Goal: Navigation & Orientation: Find specific page/section

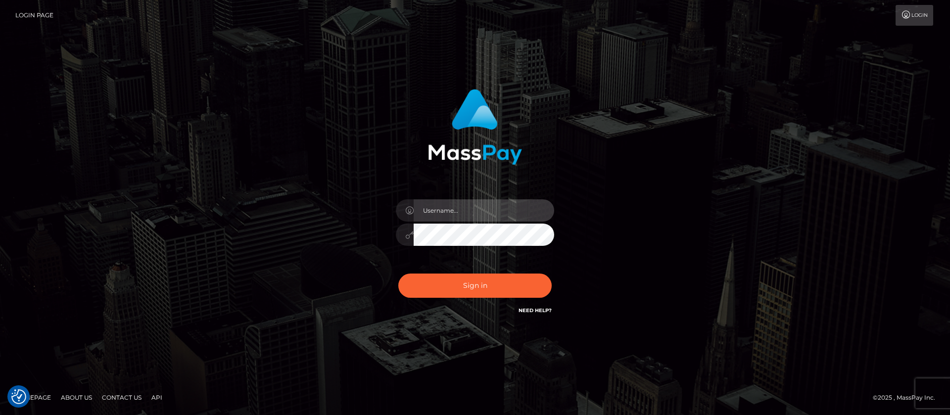
click at [449, 205] on input "text" at bounding box center [484, 210] width 140 height 22
type input "APteam.medley"
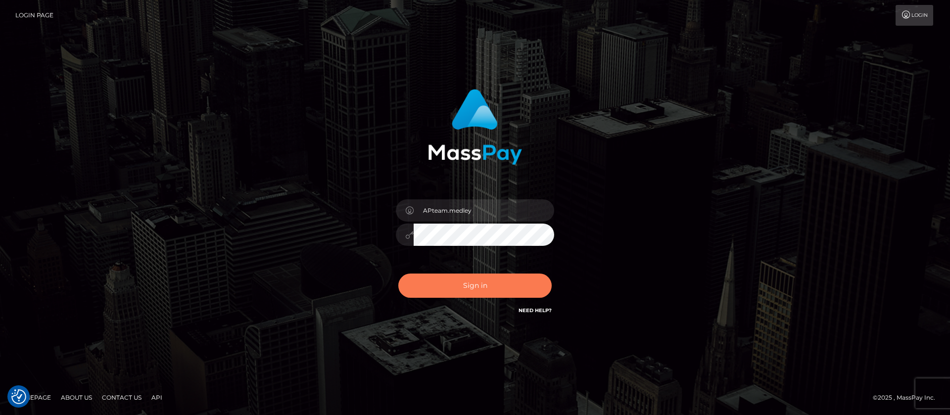
click at [467, 282] on button "Sign in" at bounding box center [474, 286] width 153 height 24
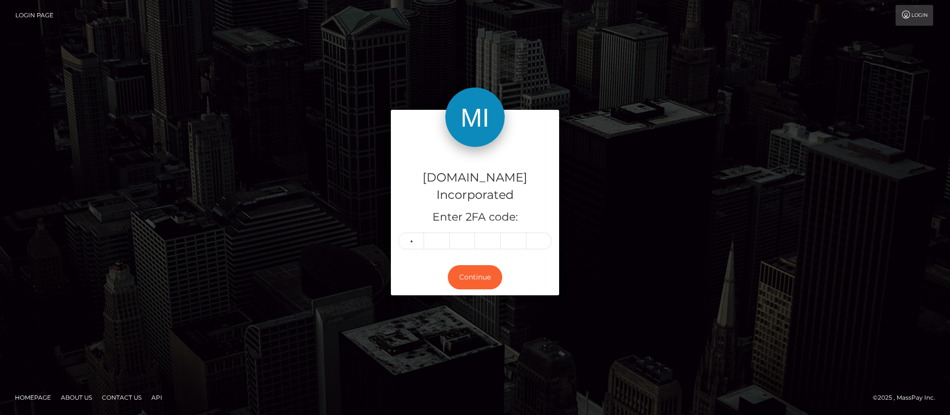
type input "8"
type input "6"
type input "2"
type input "1"
type input "4"
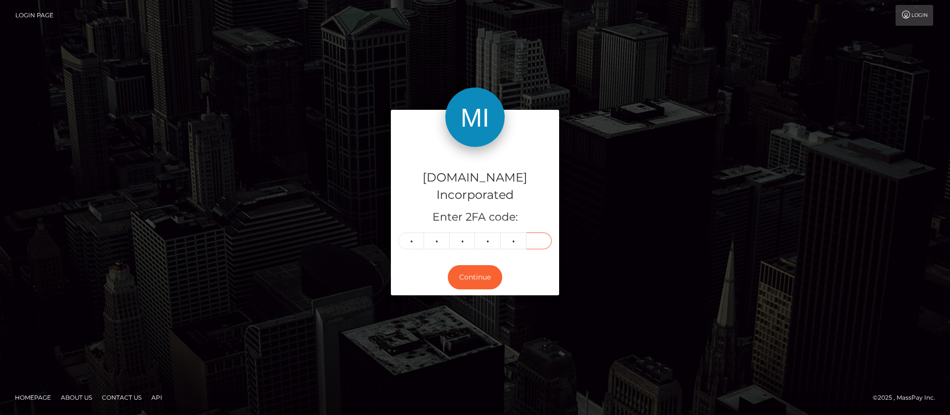
type input "1"
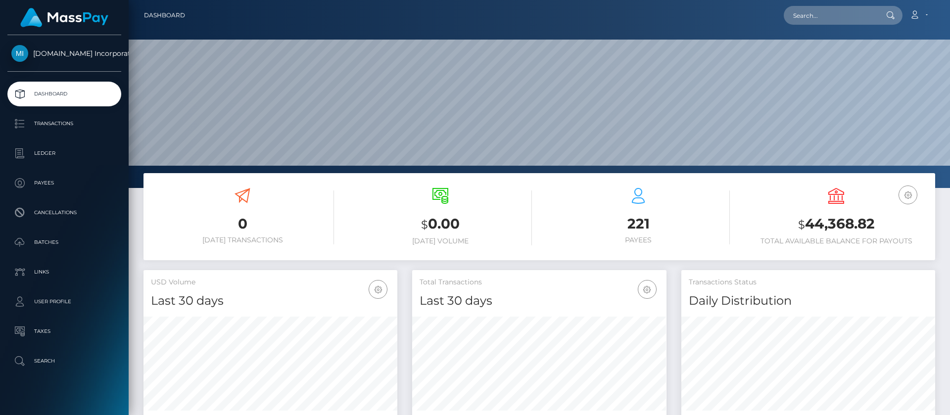
scroll to position [177, 254]
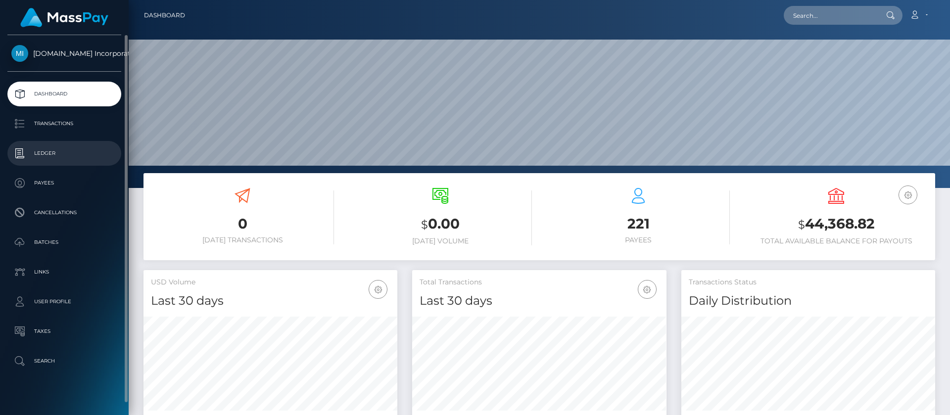
drag, startPoint x: 51, startPoint y: 154, endPoint x: 119, endPoint y: 157, distance: 68.4
click at [51, 153] on p "Ledger" at bounding box center [64, 153] width 106 height 15
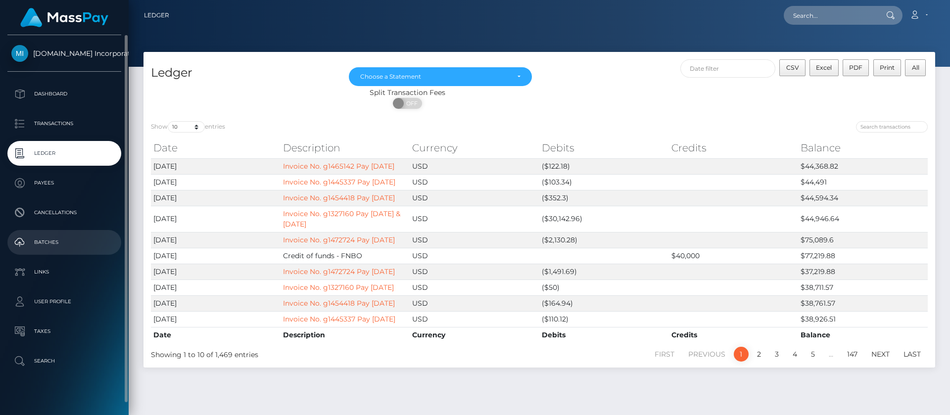
click at [47, 244] on p "Batches" at bounding box center [64, 242] width 106 height 15
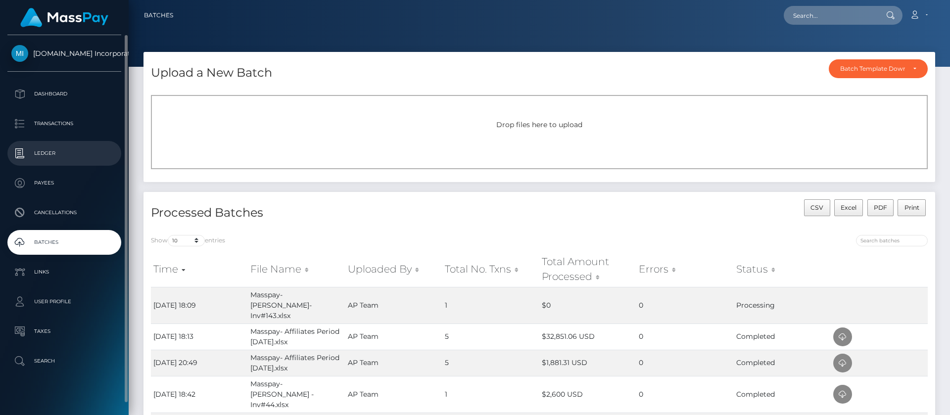
click at [50, 156] on p "Ledger" at bounding box center [64, 153] width 106 height 15
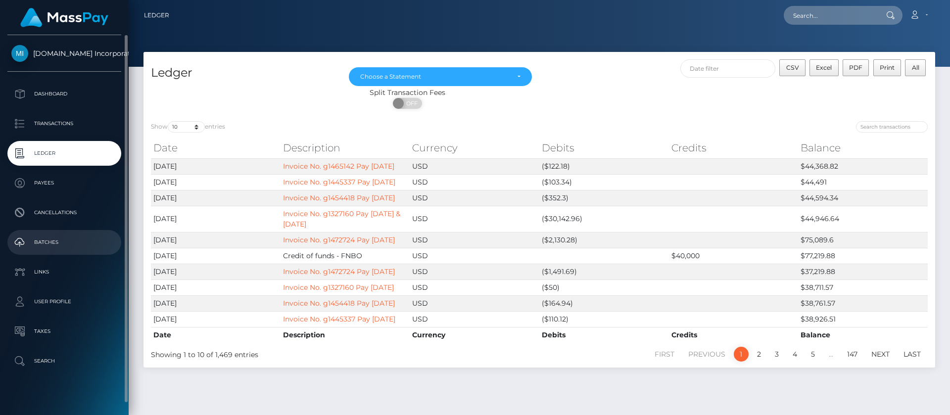
click at [48, 241] on p "Batches" at bounding box center [64, 242] width 106 height 15
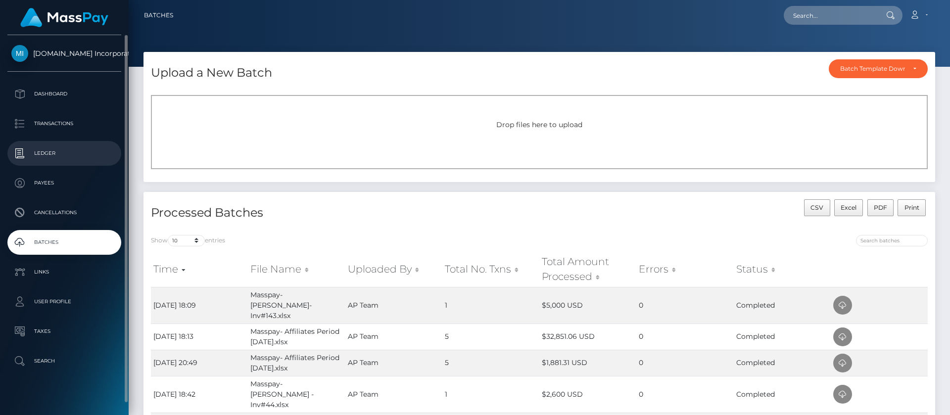
click at [48, 156] on p "Ledger" at bounding box center [64, 153] width 106 height 15
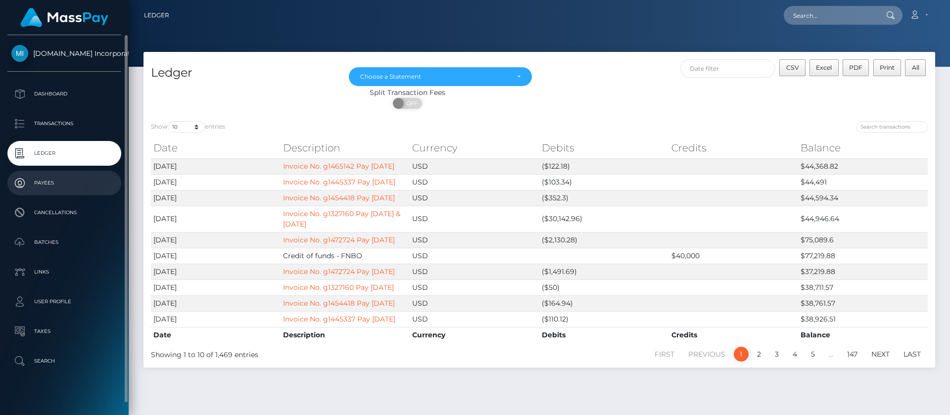
click at [53, 185] on p "Payees" at bounding box center [64, 183] width 106 height 15
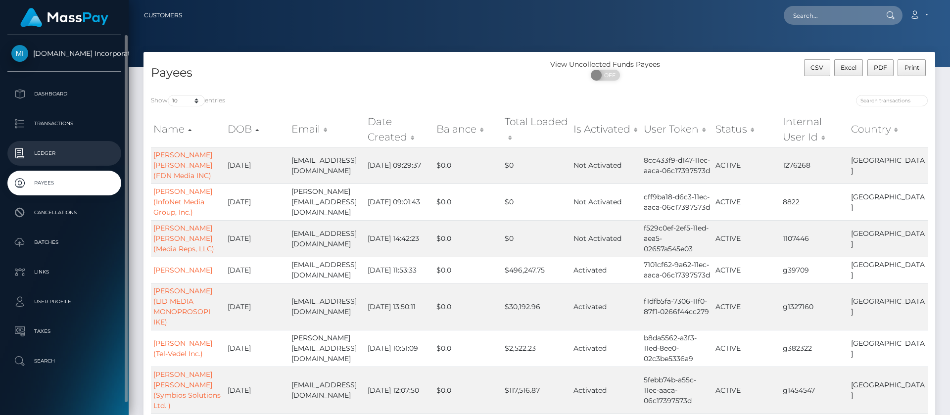
click at [43, 151] on p "Ledger" at bounding box center [64, 153] width 106 height 15
